Goal: Find specific page/section: Find specific page/section

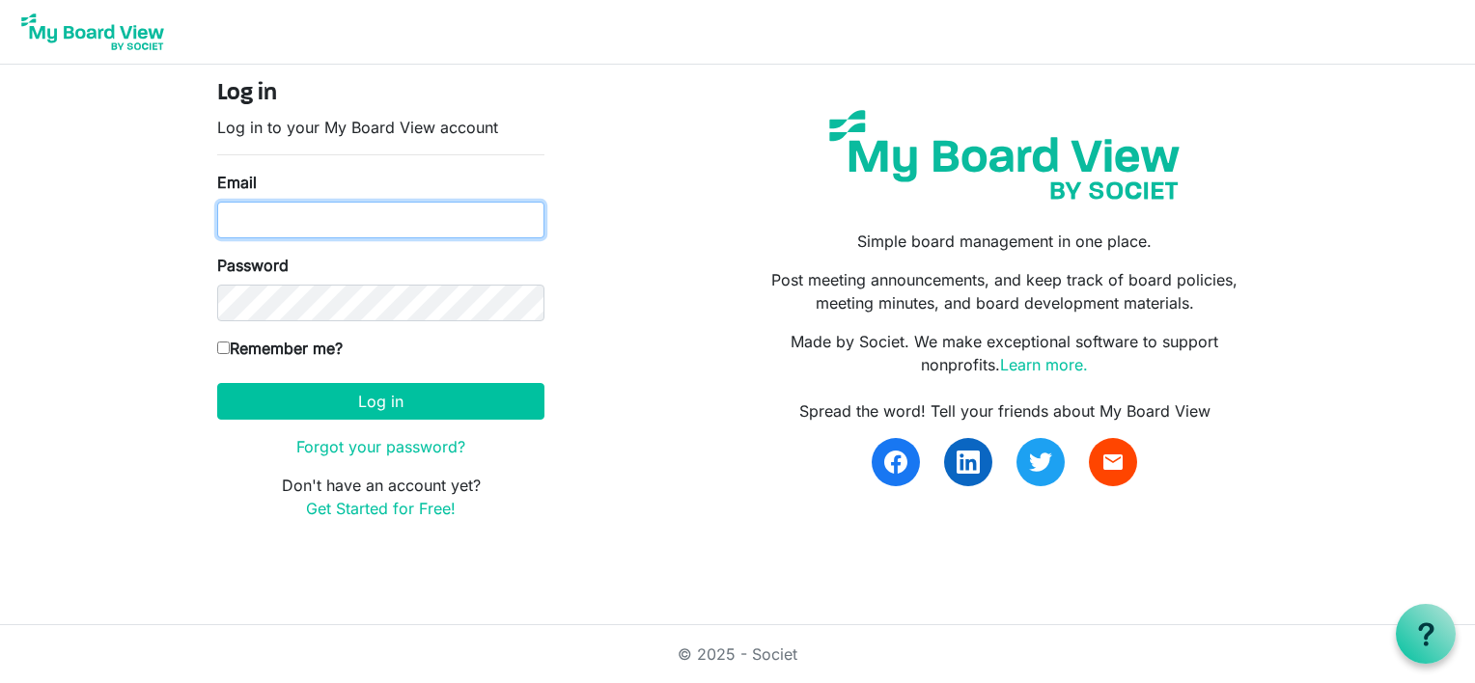
click at [259, 227] on input "Email" at bounding box center [380, 220] width 327 height 37
type input "boardoftrustees@miu.edu"
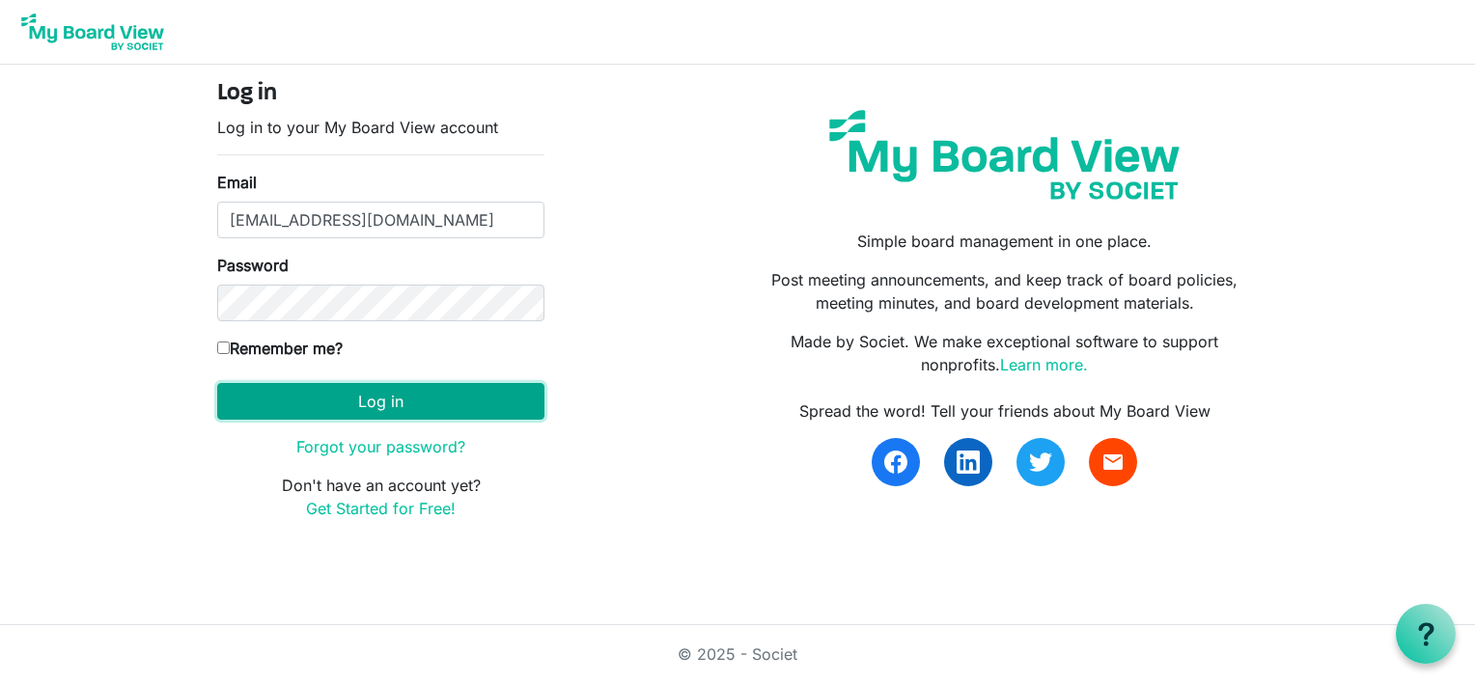
click at [294, 403] on button "Log in" at bounding box center [380, 401] width 327 height 37
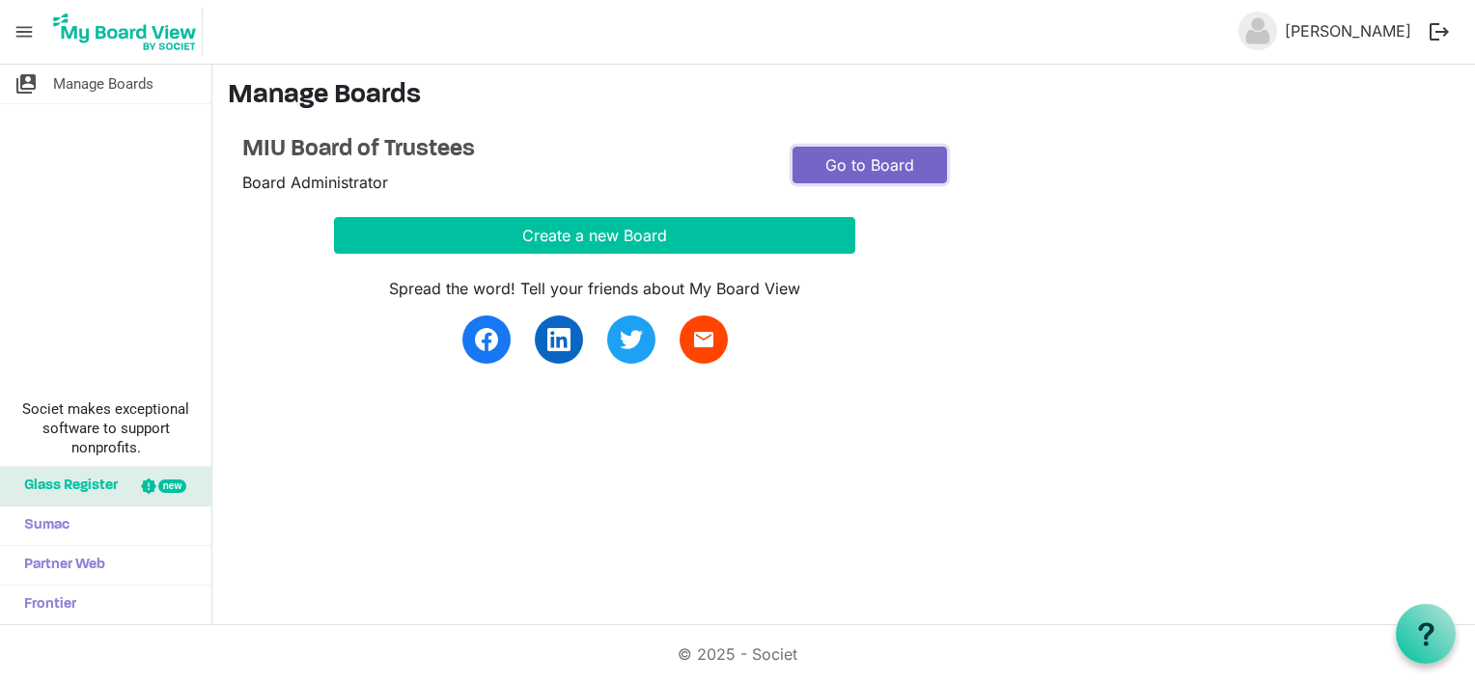
click at [853, 163] on link "Go to Board" at bounding box center [869, 165] width 154 height 37
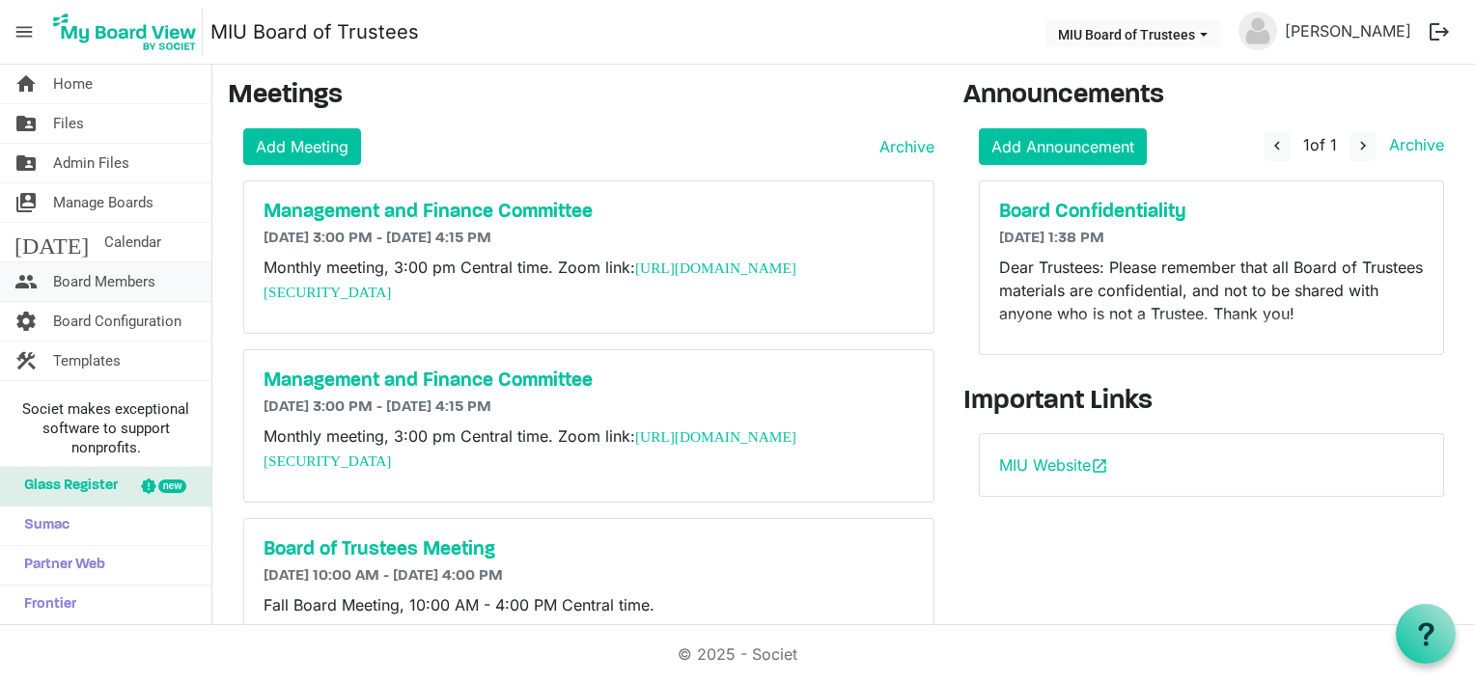
click at [131, 277] on span "Board Members" at bounding box center [104, 281] width 102 height 39
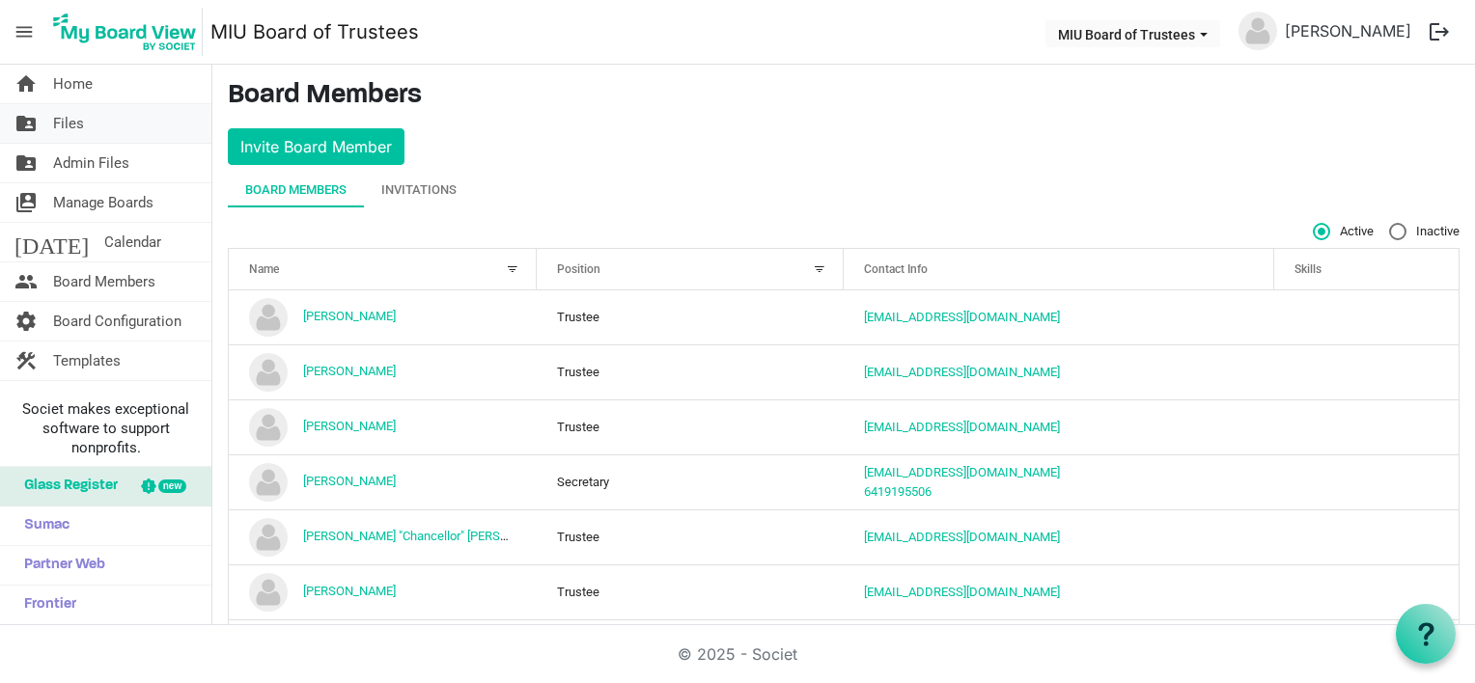
click at [70, 124] on span "Files" at bounding box center [68, 123] width 31 height 39
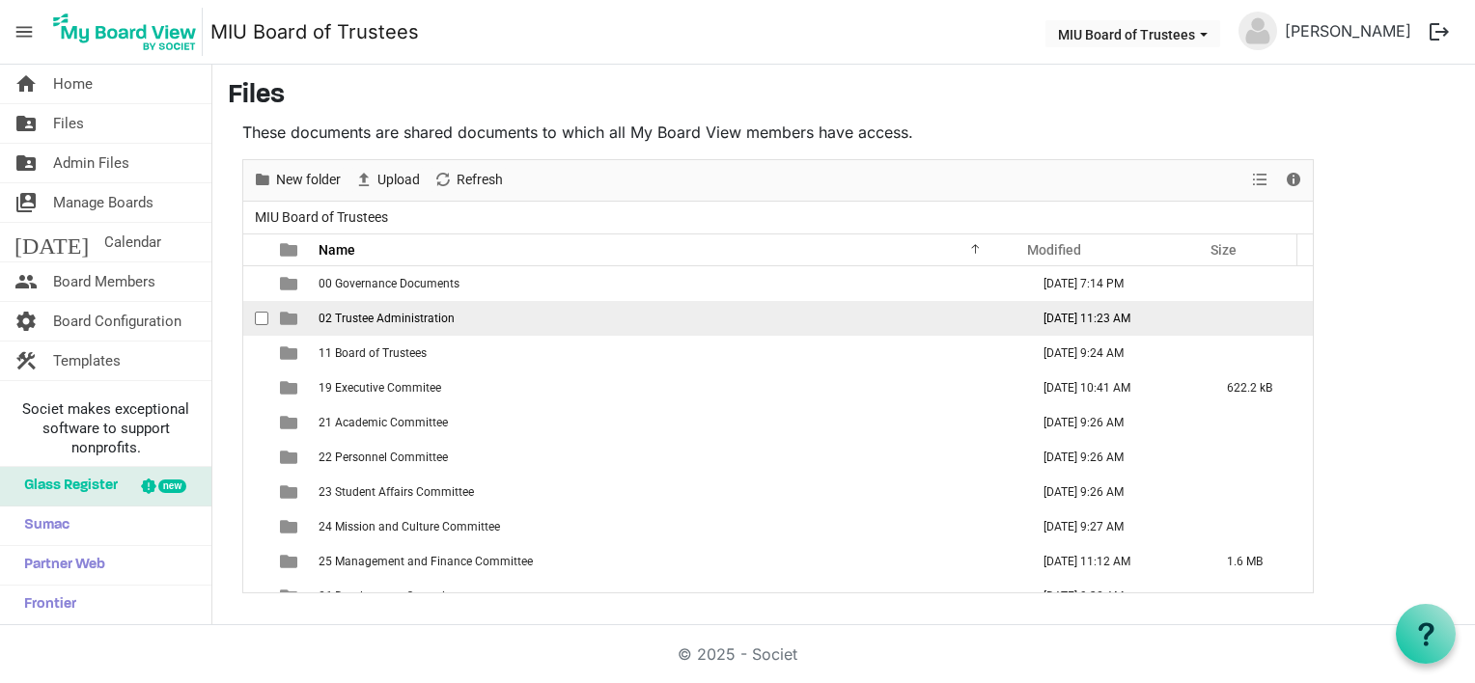
click at [387, 315] on span "02 Trustee Administration" at bounding box center [386, 319] width 136 height 14
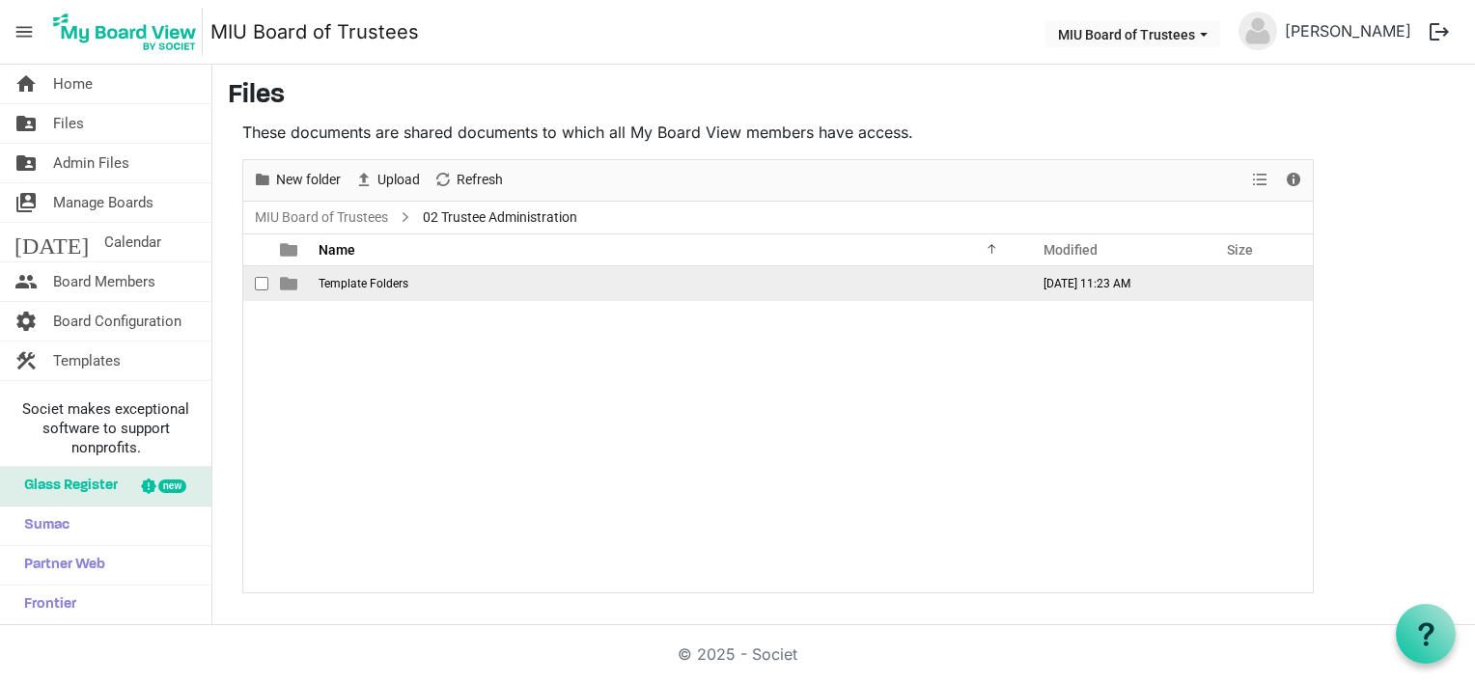
click at [288, 282] on span "is template cell column header type" at bounding box center [288, 283] width 17 height 17
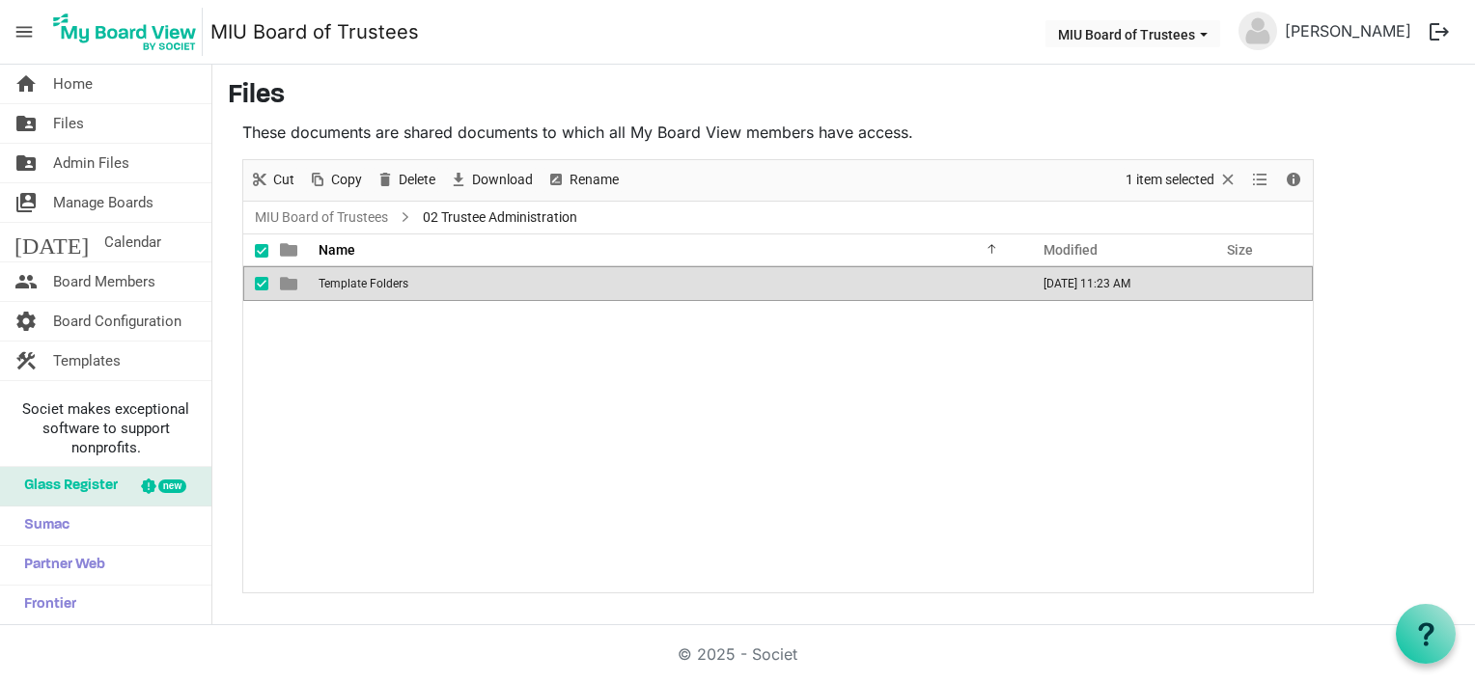
click at [288, 282] on span "is template cell column header type" at bounding box center [288, 283] width 17 height 17
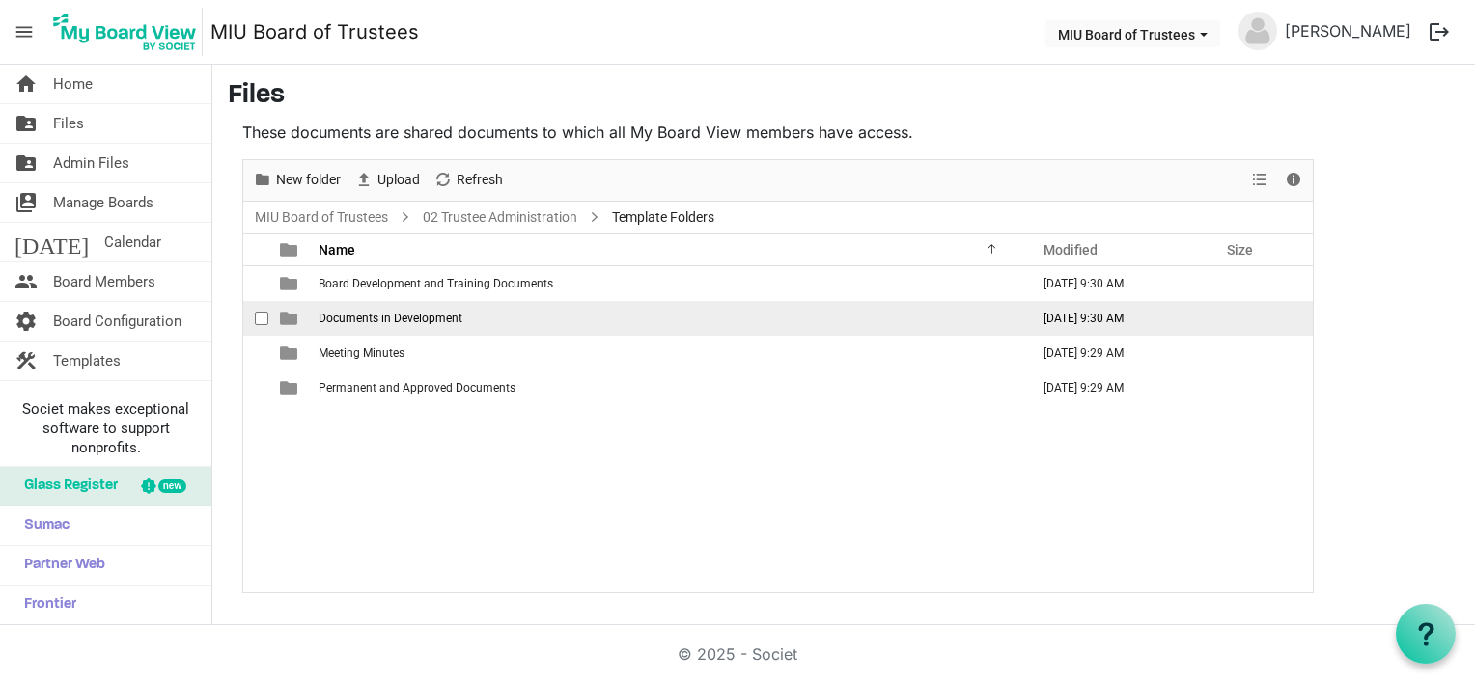
click at [375, 318] on span "Documents in Development" at bounding box center [390, 319] width 144 height 14
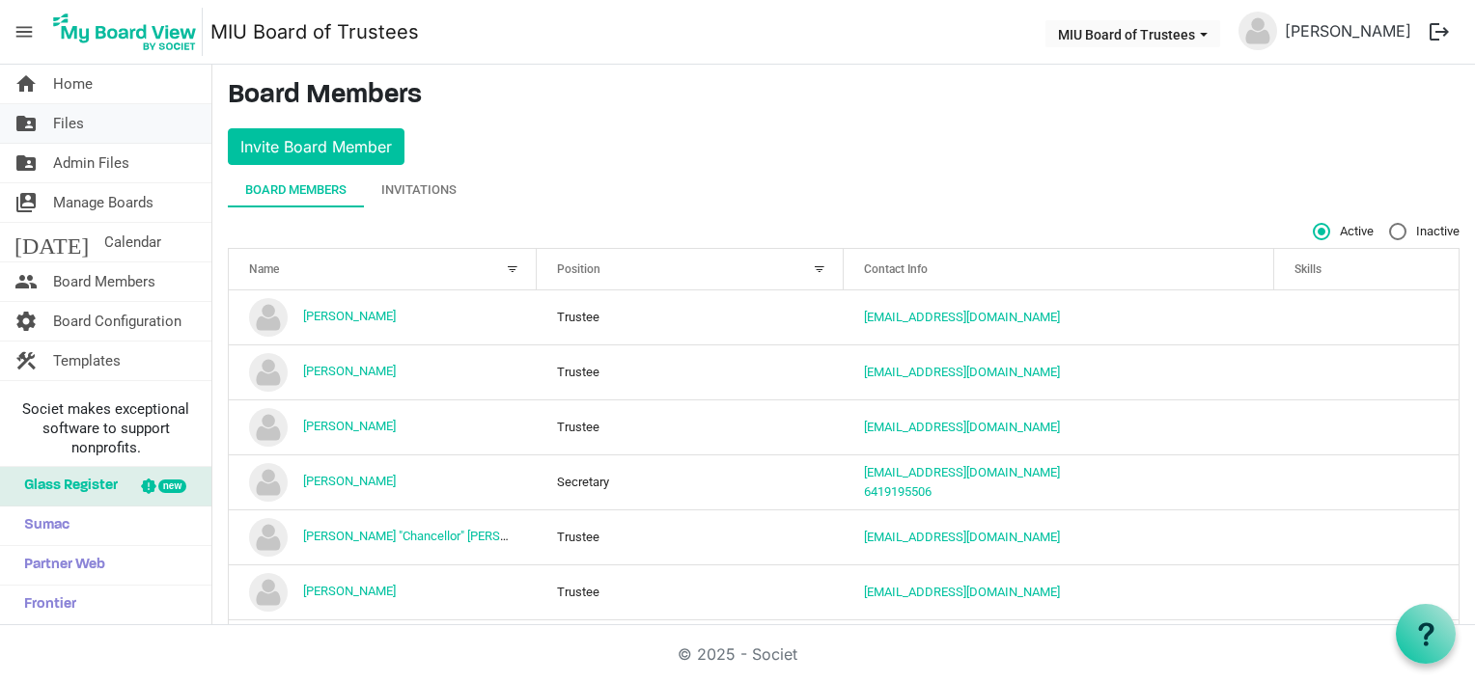
click at [84, 124] on link "folder_shared Files" at bounding box center [105, 123] width 211 height 39
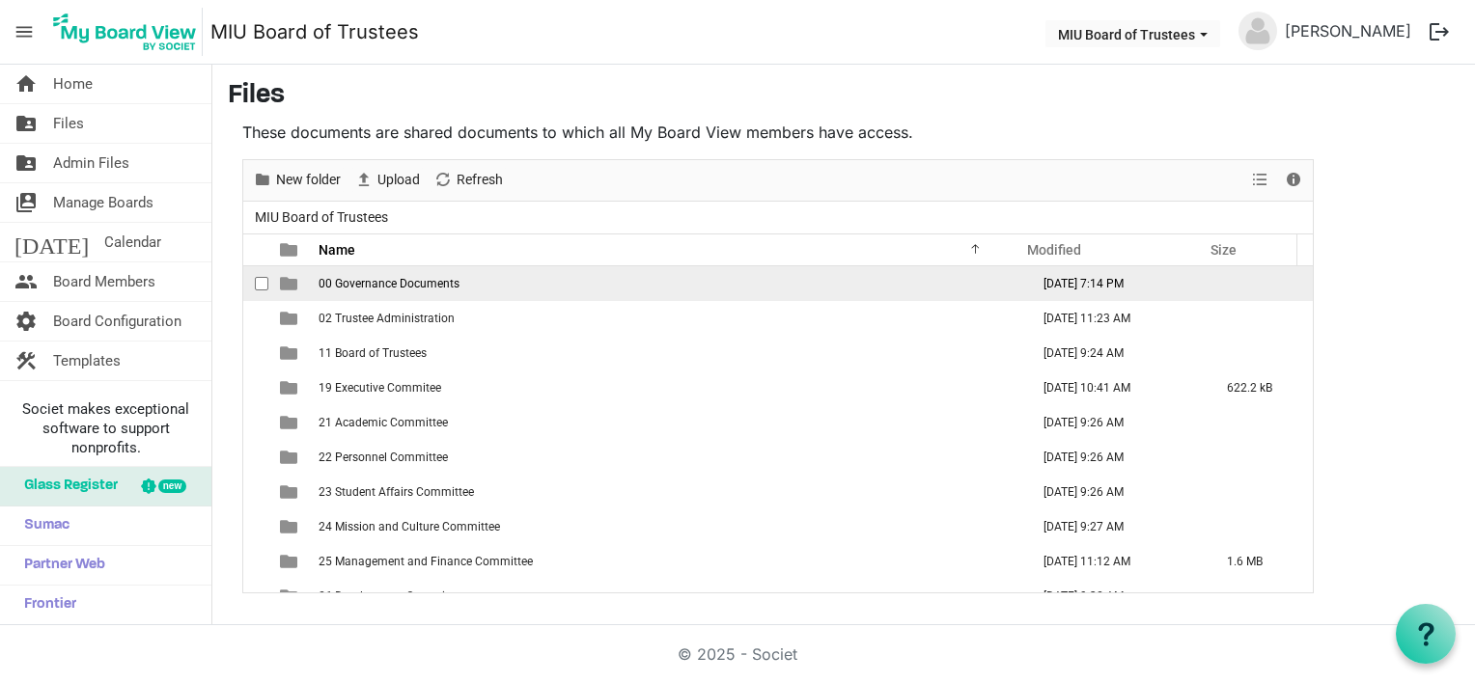
click at [376, 278] on span "00 Governance Documents" at bounding box center [388, 284] width 141 height 14
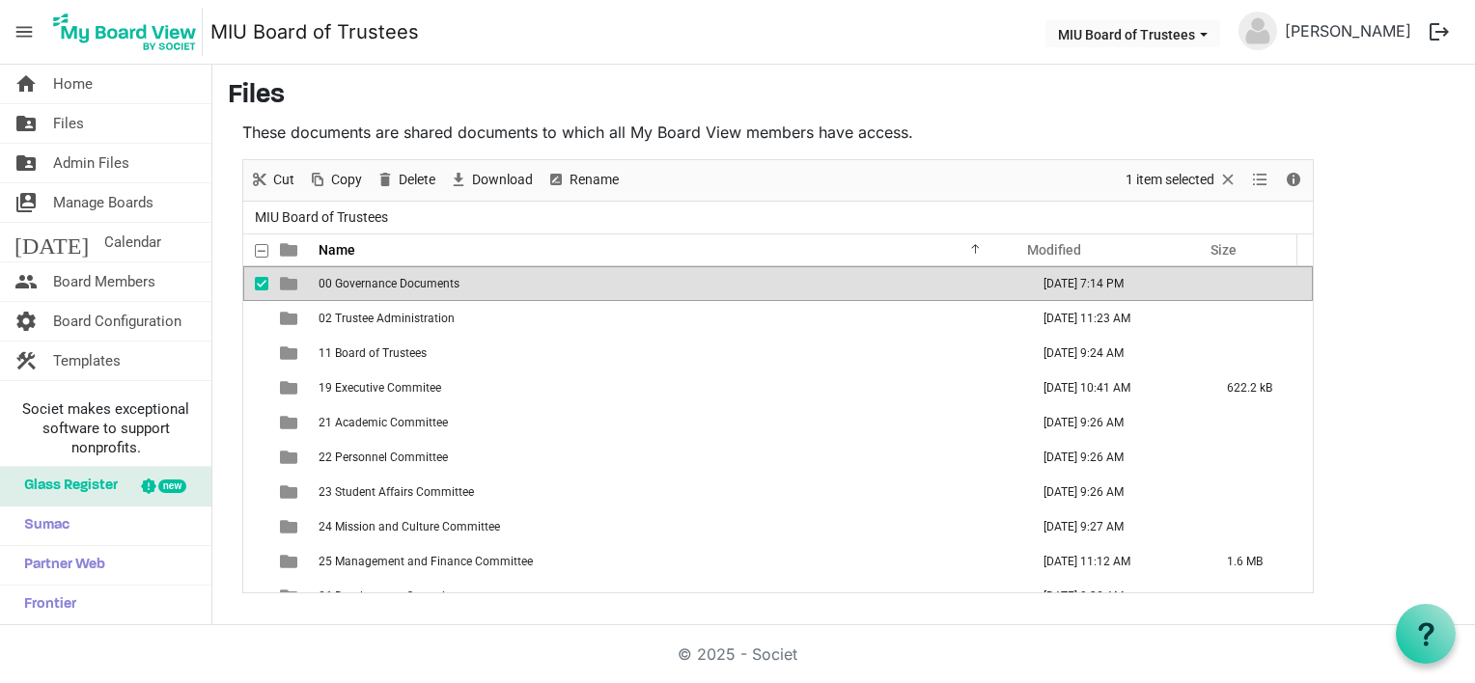
click at [376, 278] on span "00 Governance Documents" at bounding box center [388, 284] width 141 height 14
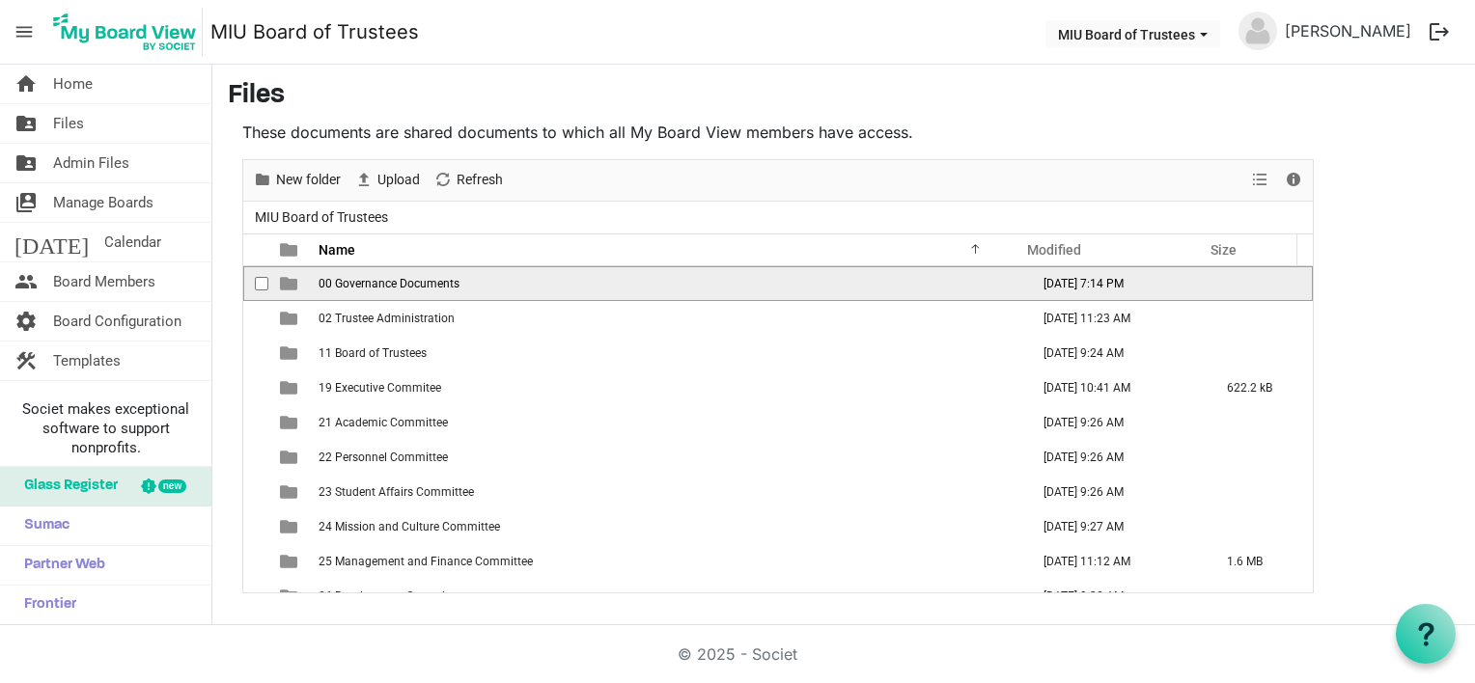
click at [376, 278] on span "00 Governance Documents" at bounding box center [388, 284] width 141 height 14
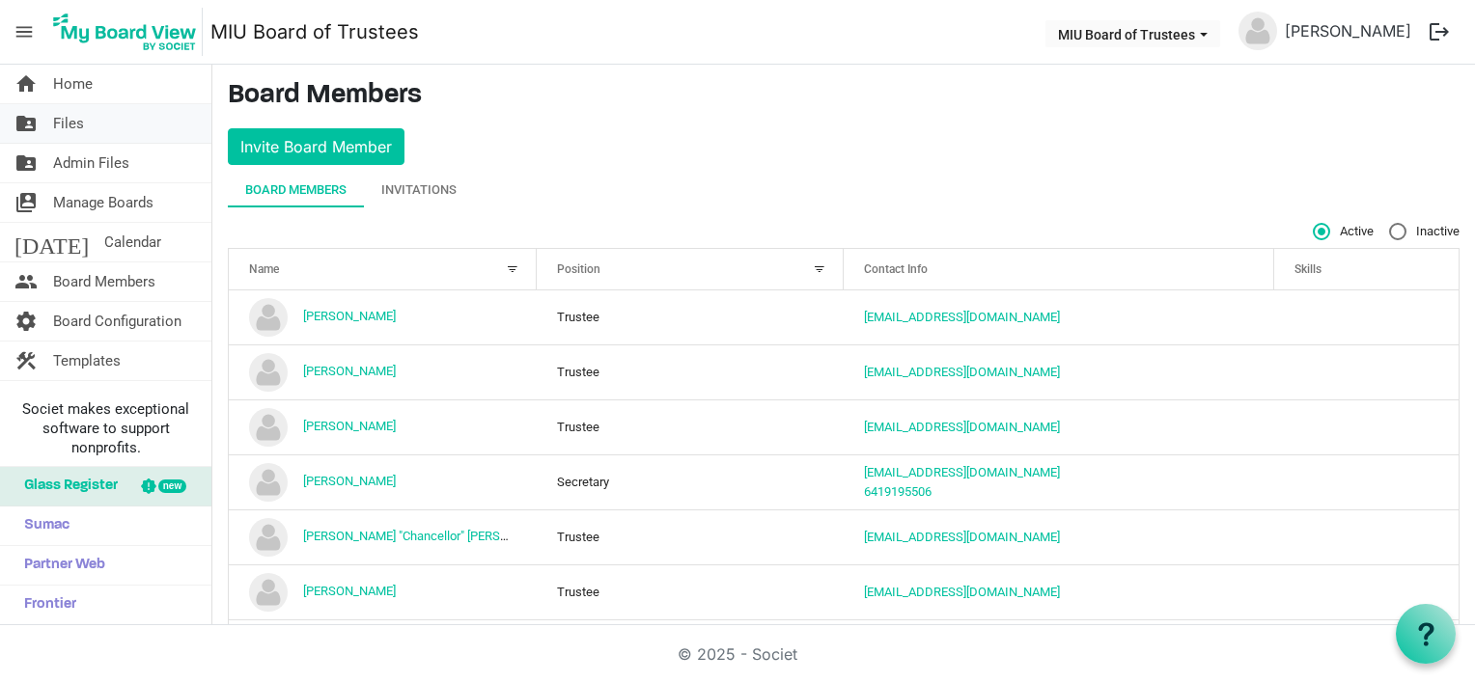
click at [73, 128] on span "Files" at bounding box center [68, 123] width 31 height 39
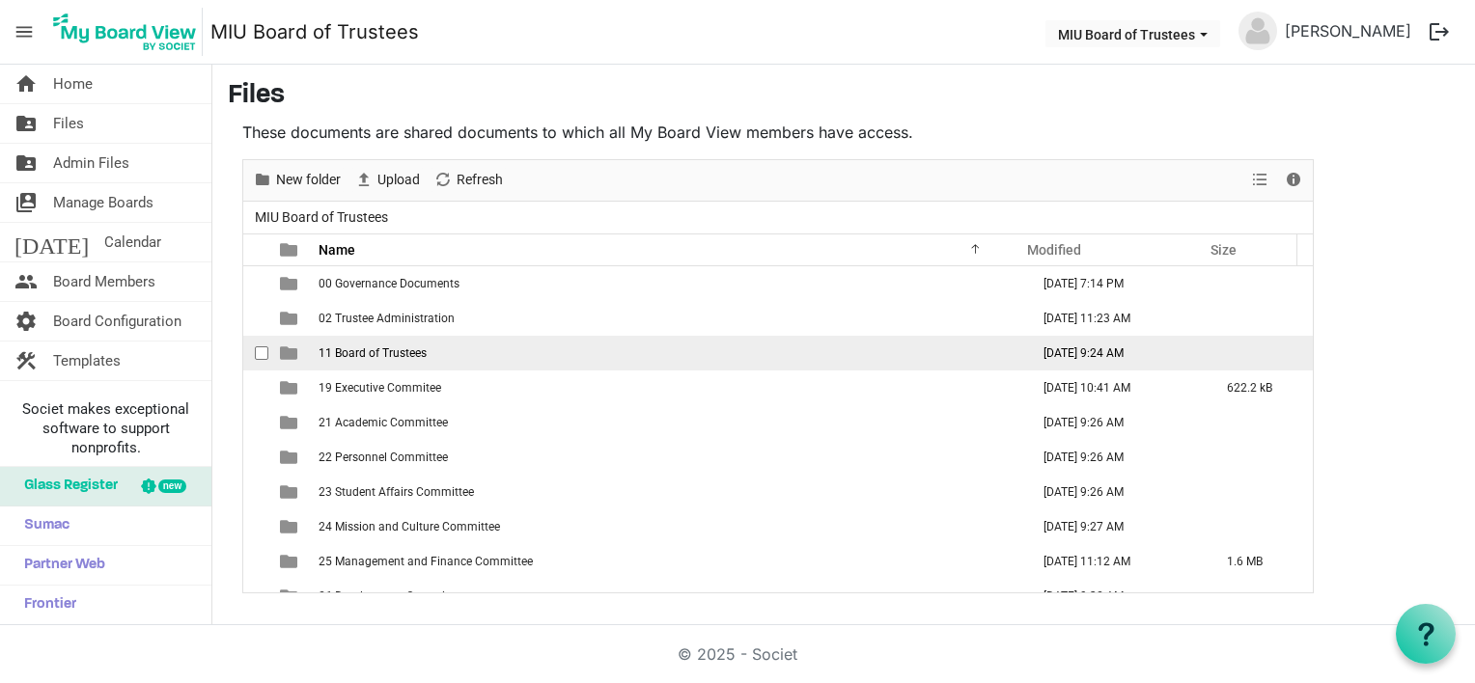
click at [335, 353] on span "11 Board of Trustees" at bounding box center [372, 353] width 108 height 14
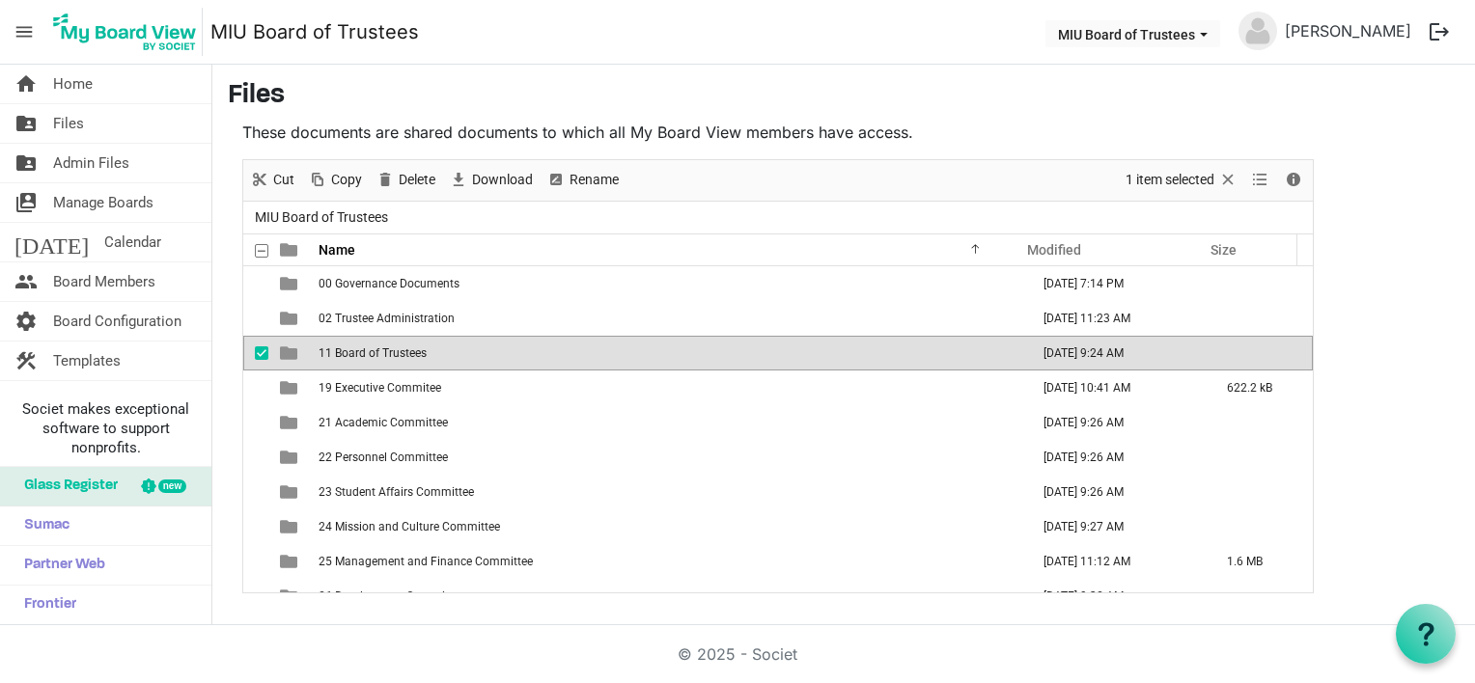
click at [335, 353] on span "11 Board of Trustees" at bounding box center [372, 353] width 108 height 14
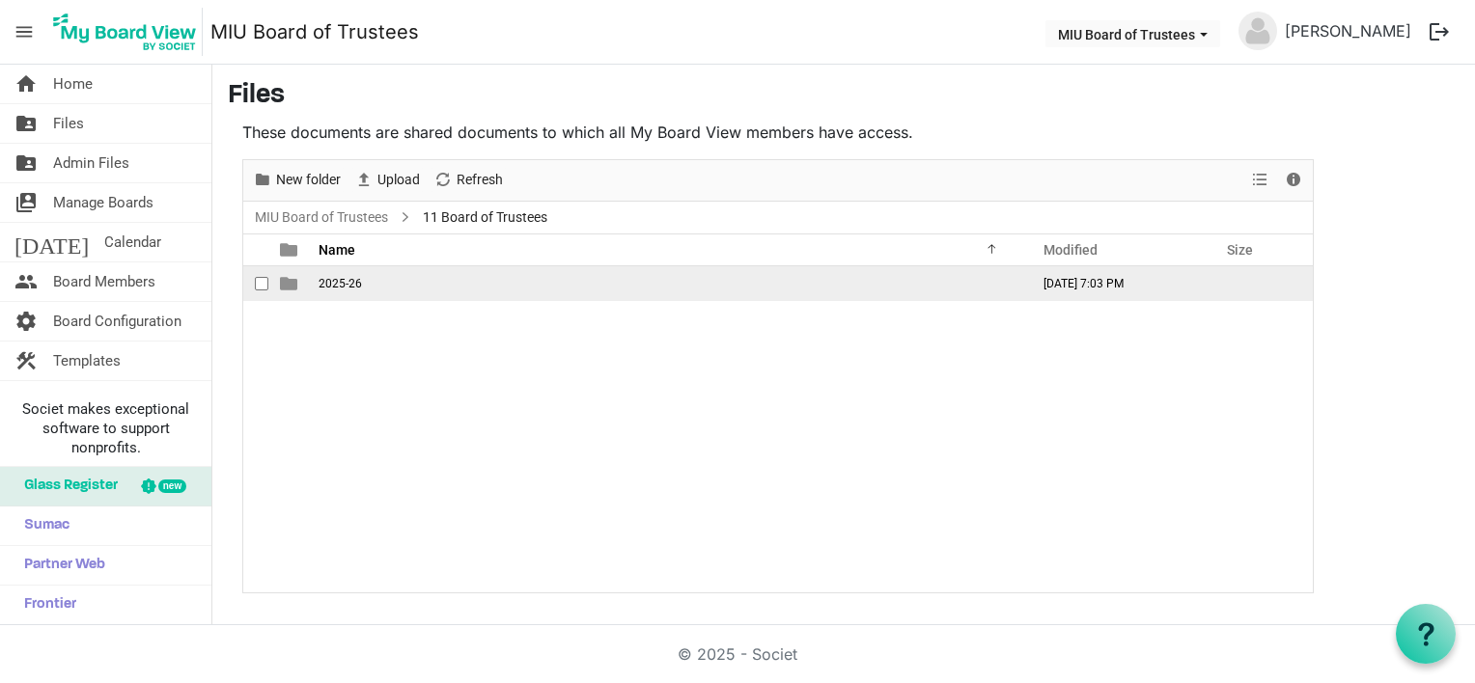
click at [290, 280] on span "is template cell column header type" at bounding box center [288, 283] width 17 height 17
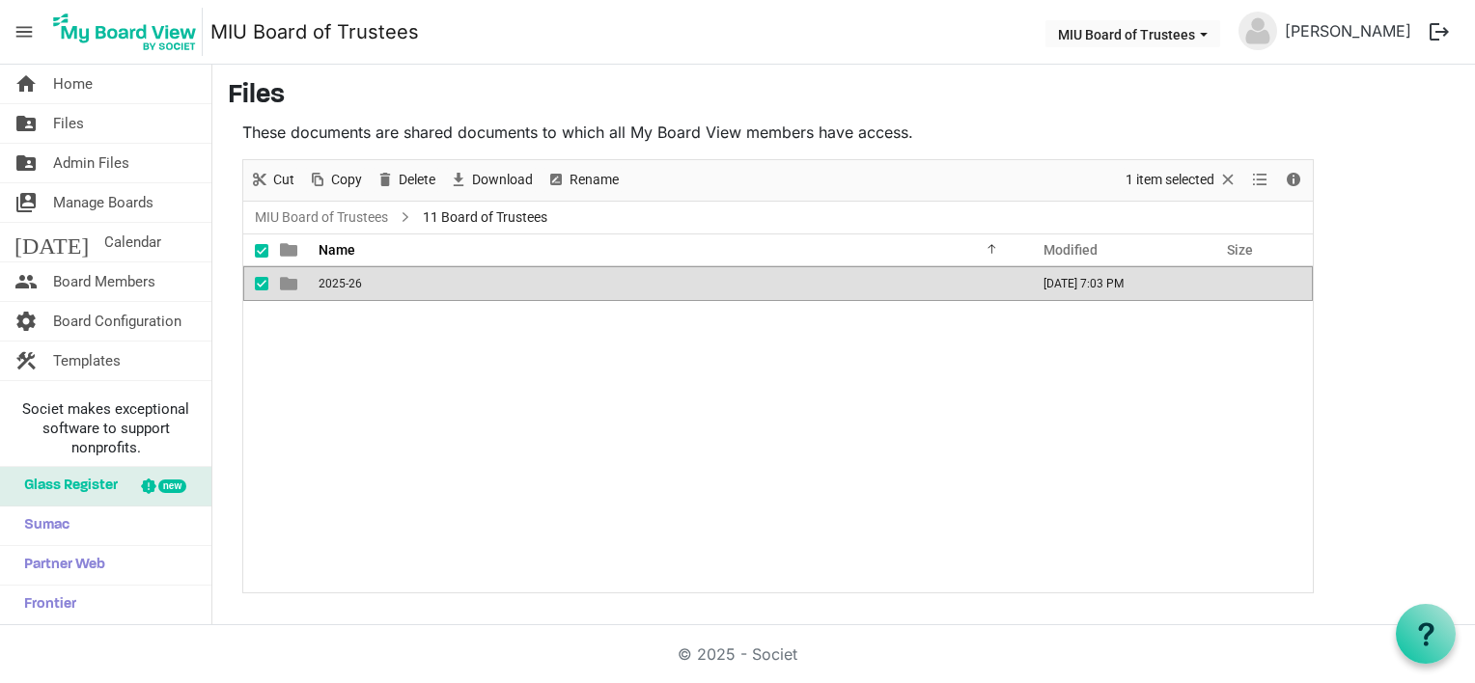
click at [290, 280] on span "is template cell column header type" at bounding box center [288, 283] width 17 height 17
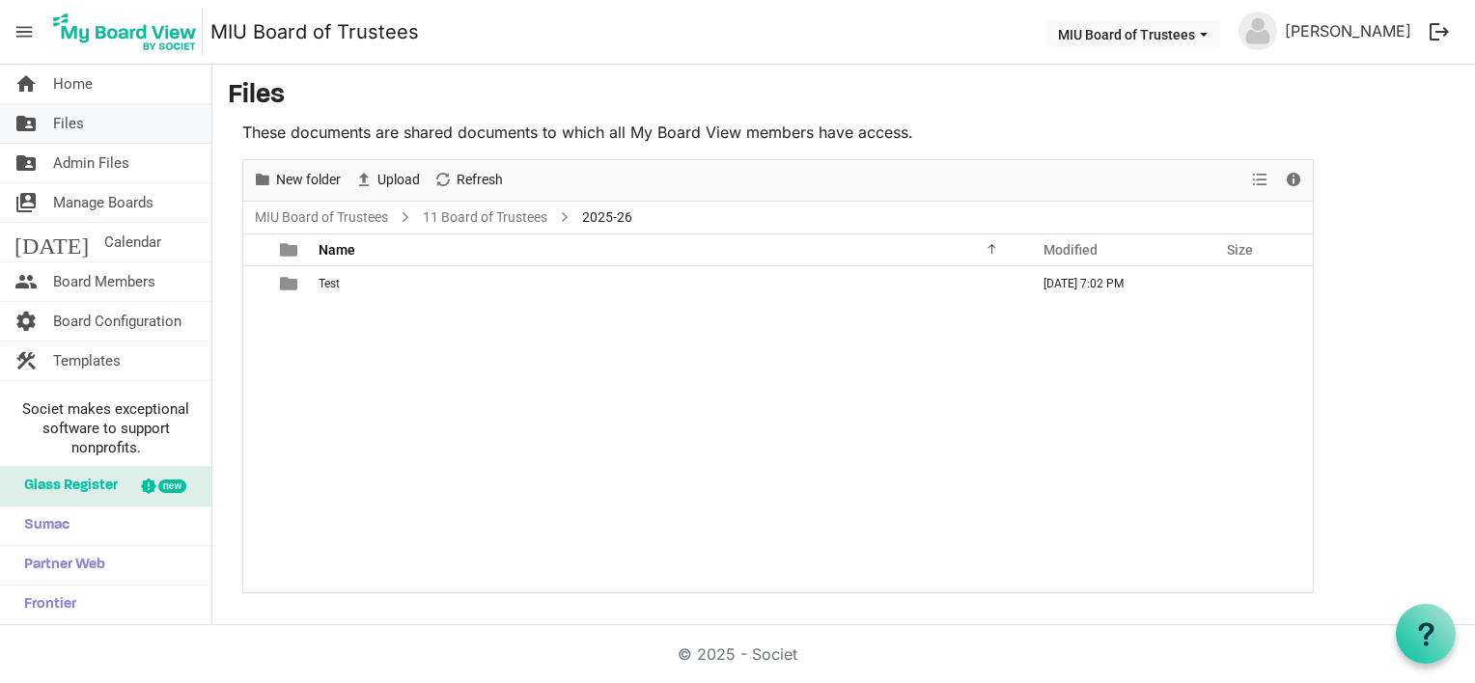
click at [54, 122] on span "Files" at bounding box center [68, 123] width 31 height 39
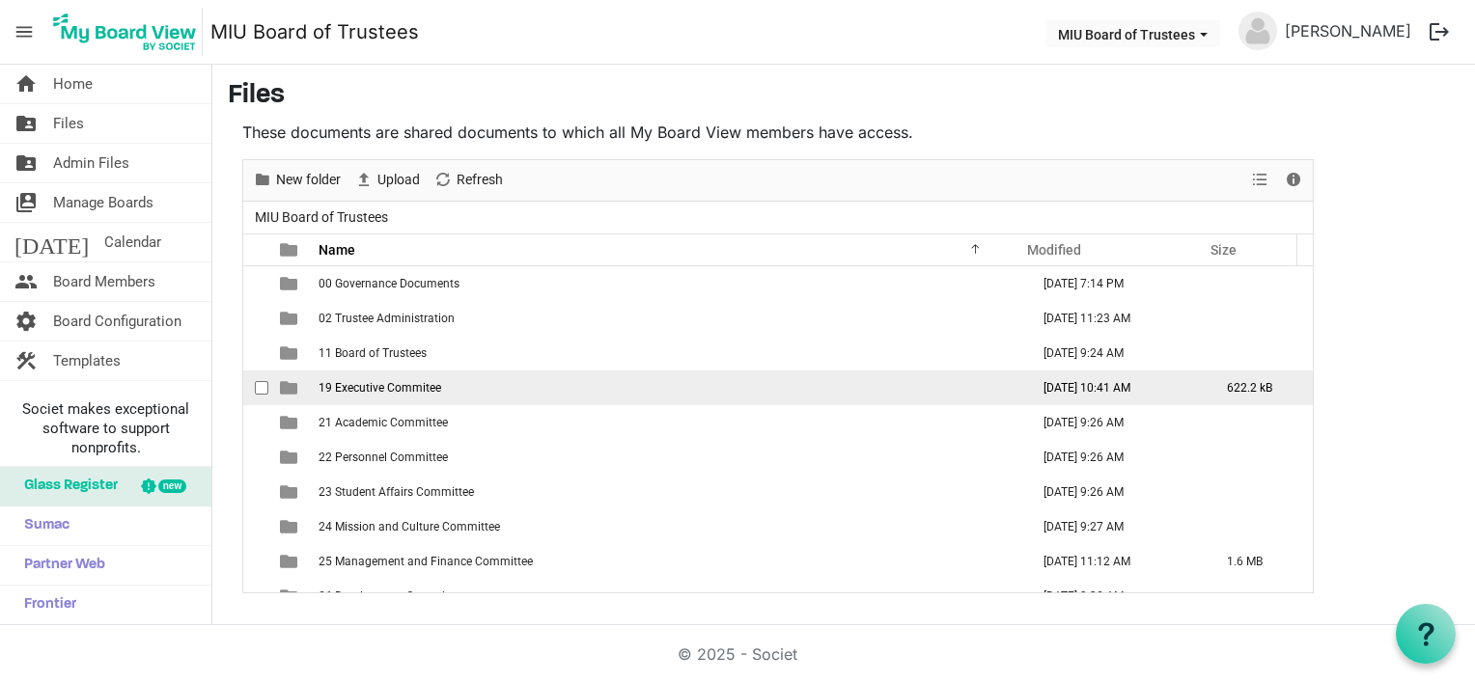
click at [339, 390] on span "19 Executive Commitee" at bounding box center [379, 388] width 123 height 14
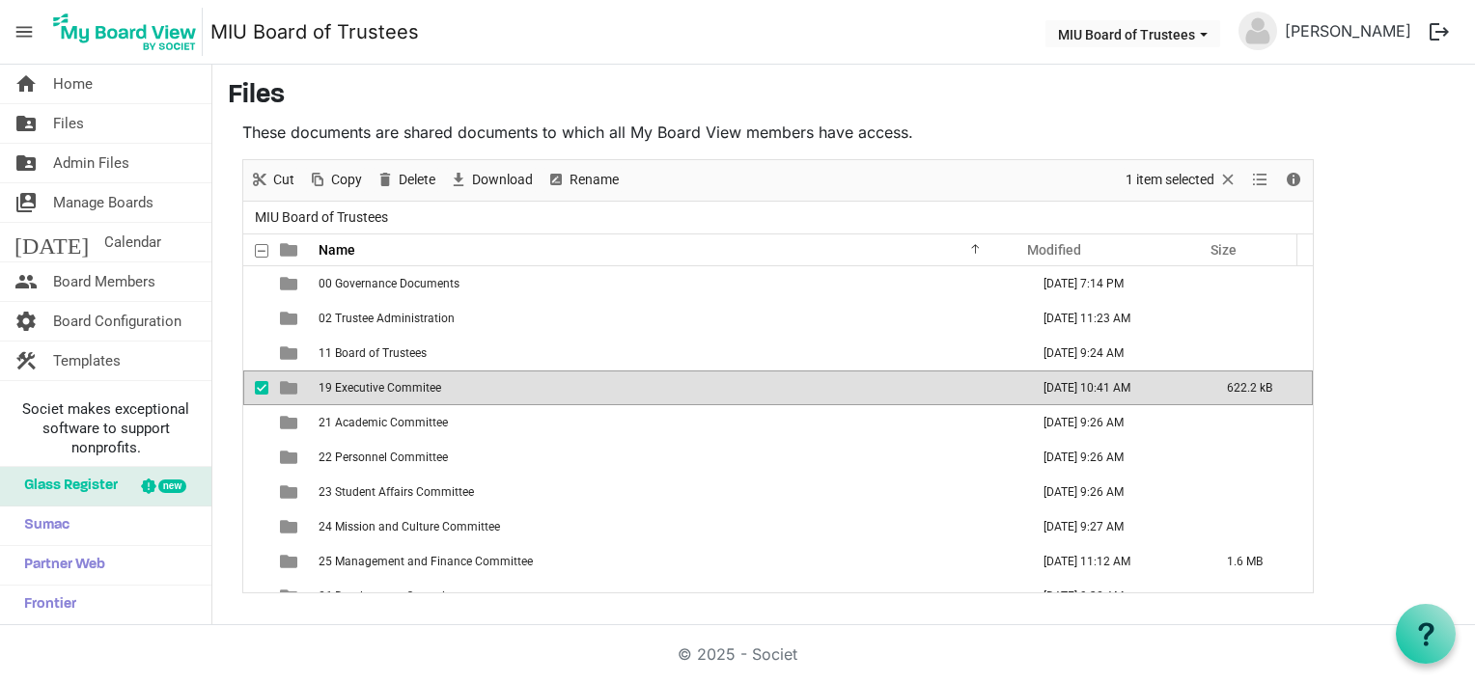
click at [339, 390] on span "19 Executive Commitee" at bounding box center [379, 388] width 123 height 14
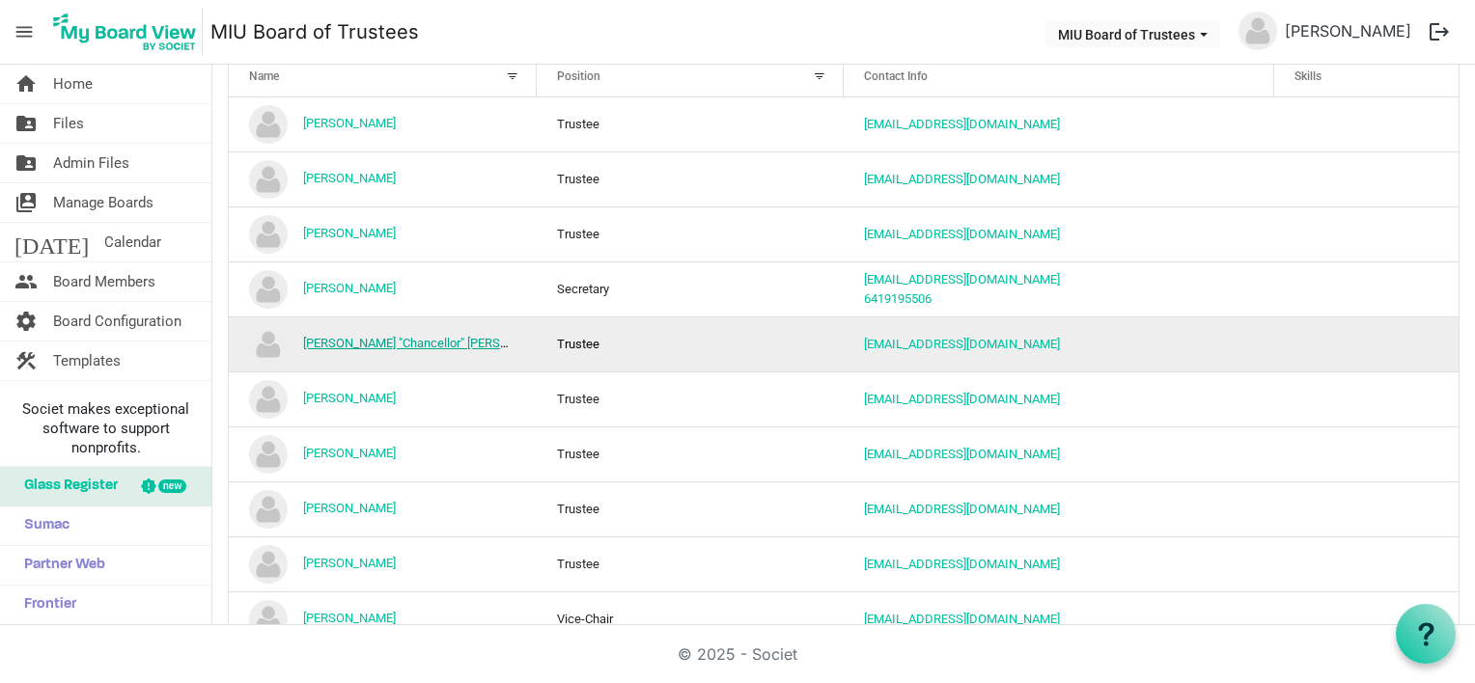
scroll to position [290, 0]
